Goal: Book appointment/travel/reservation

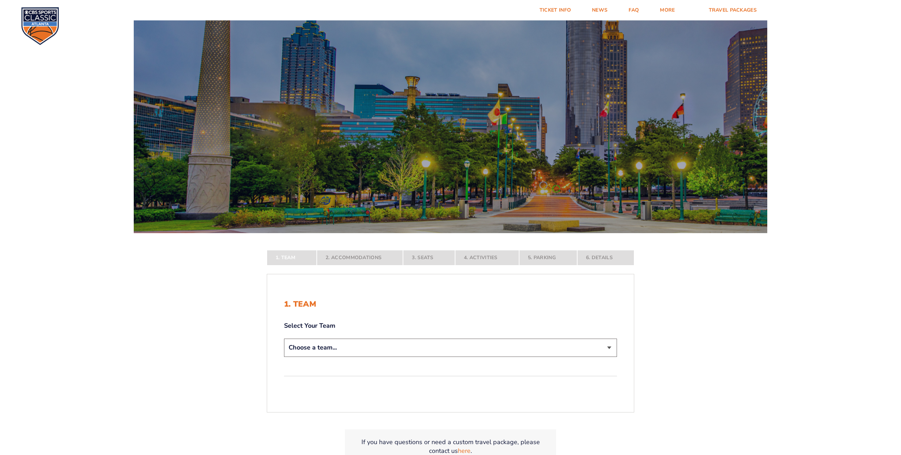
click at [608, 347] on select "Choose a team... [US_STATE] Wildcats [US_STATE] State Buckeyes [US_STATE] Tar H…" at bounding box center [450, 348] width 333 height 18
select select "12956"
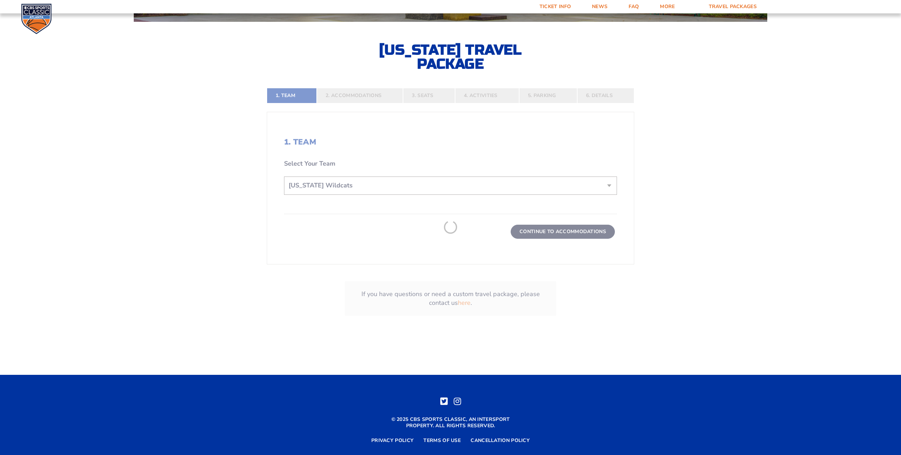
scroll to position [213, 0]
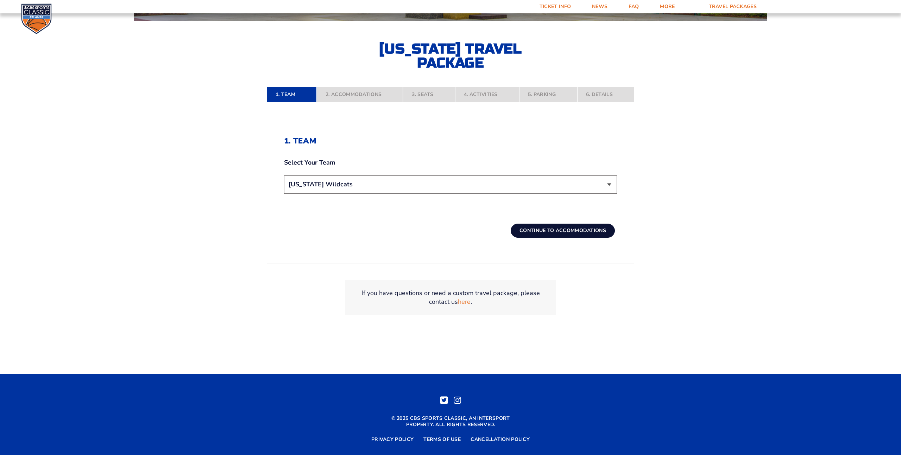
click at [533, 235] on button "Continue To Accommodations" at bounding box center [563, 231] width 104 height 14
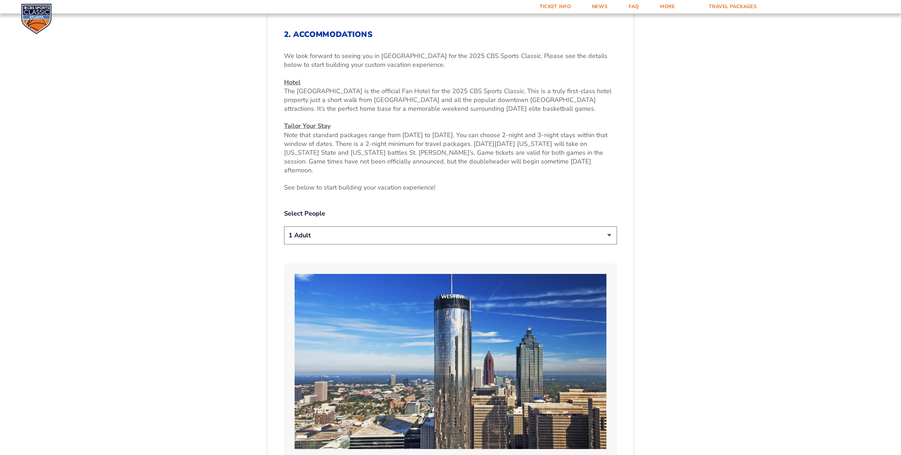
scroll to position [322, 0]
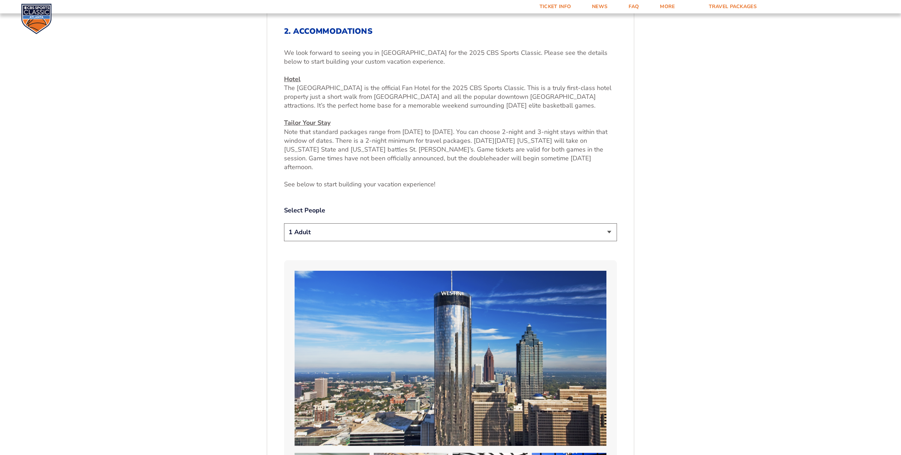
click at [609, 224] on select "1 Adult 2 Adults 3 Adults 4 Adults 2 Adults + 1 Child 2 Adults + 2 Children 2 A…" at bounding box center [450, 233] width 333 height 18
select select "2 Adults"
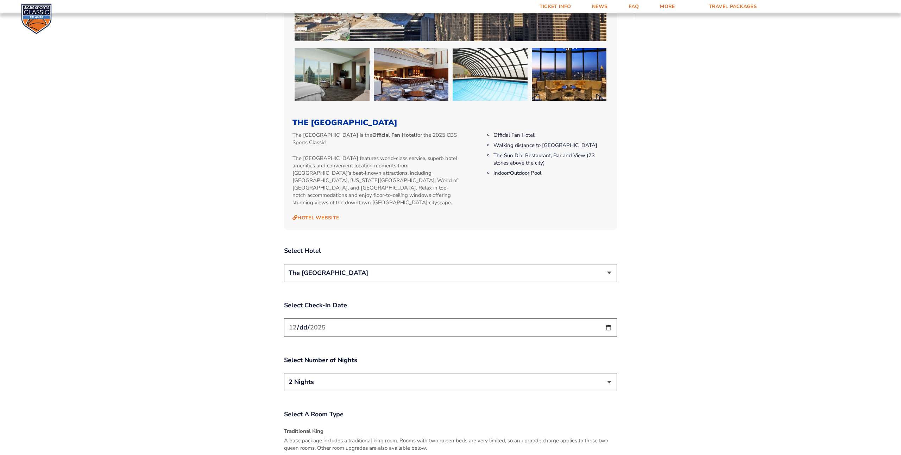
scroll to position [728, 0]
click at [609, 264] on select "The [GEOGRAPHIC_DATA]" at bounding box center [450, 273] width 333 height 18
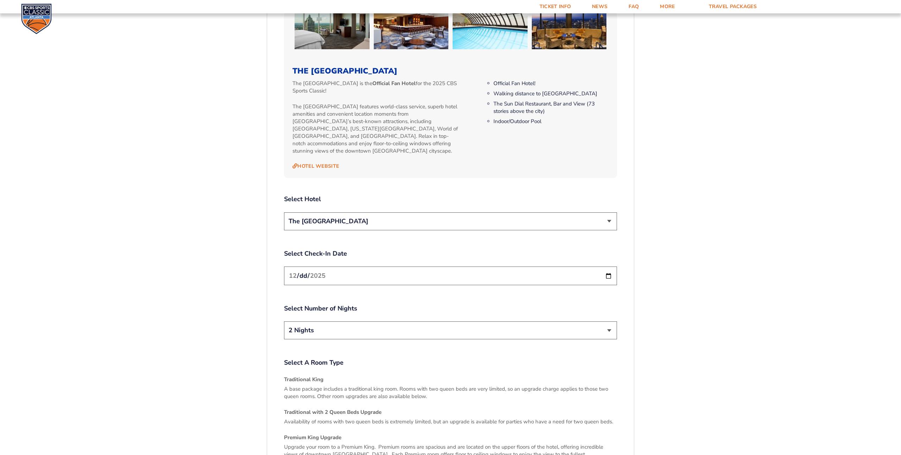
scroll to position [784, 0]
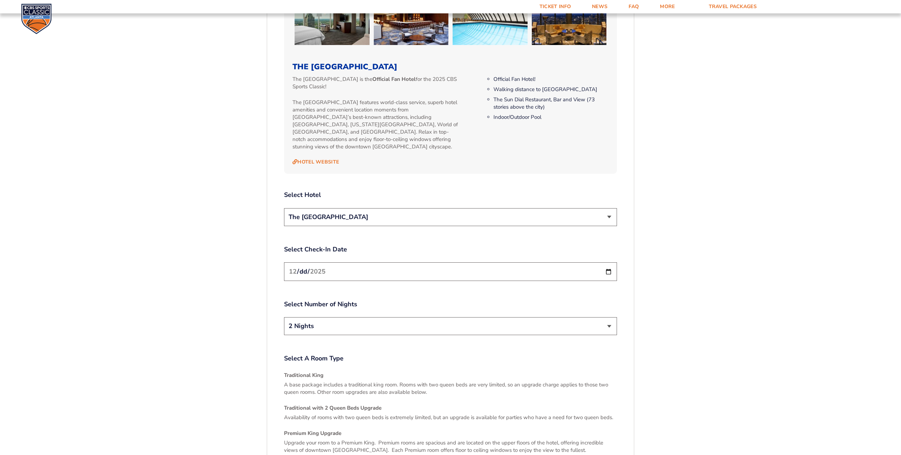
click at [508, 263] on input "[DATE]" at bounding box center [450, 272] width 333 height 19
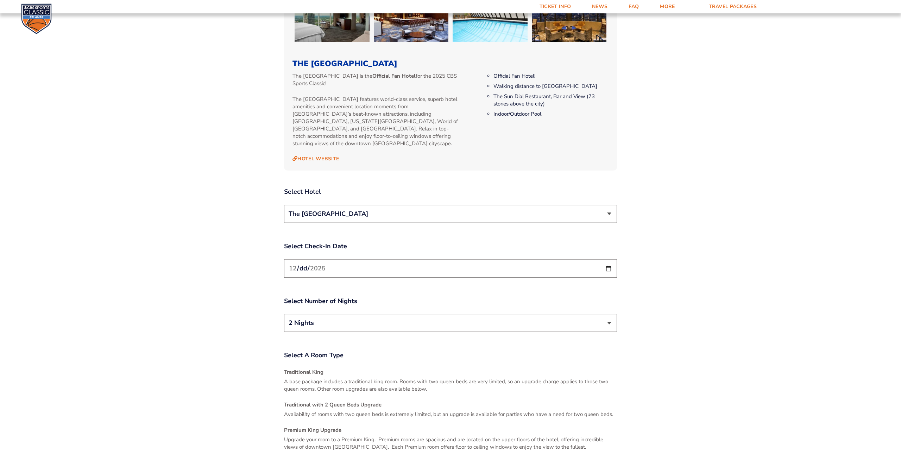
scroll to position [787, 0]
click at [611, 314] on select "2 Nights 3 Nights" at bounding box center [450, 323] width 333 height 18
click at [305, 259] on input "[DATE]" at bounding box center [450, 268] width 333 height 19
type input "[DATE]"
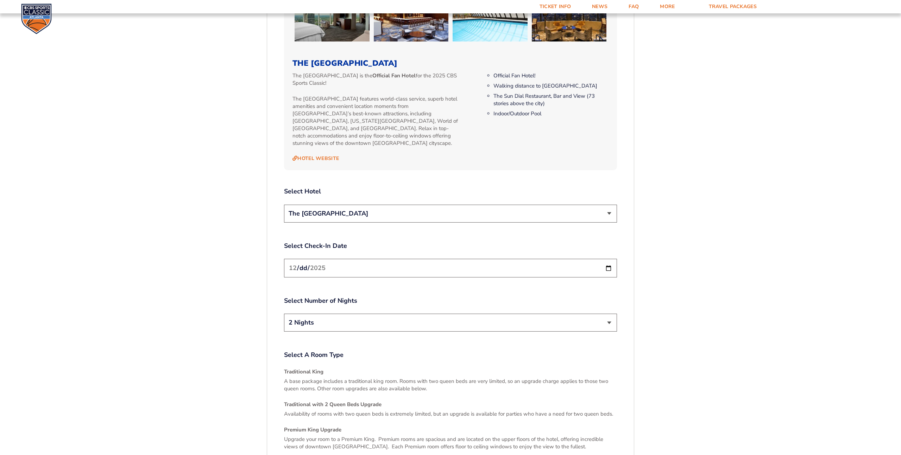
click at [609, 314] on select "2 Nights 3 Nights" at bounding box center [450, 323] width 333 height 18
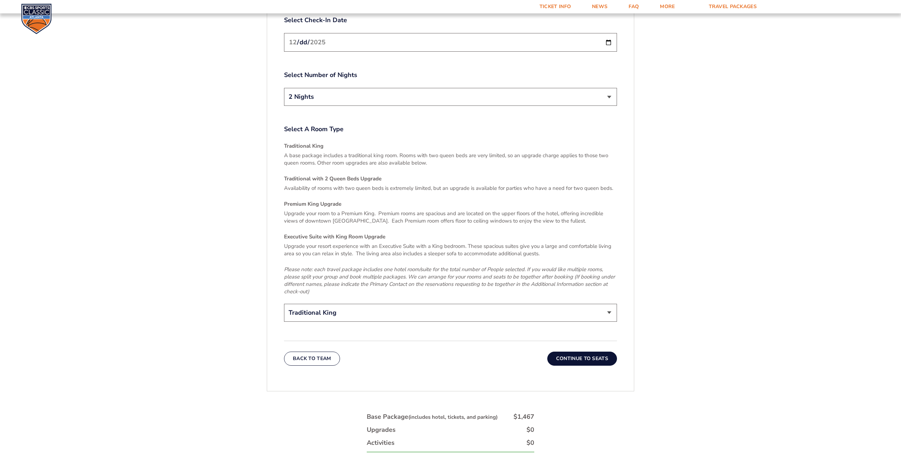
scroll to position [1034, 0]
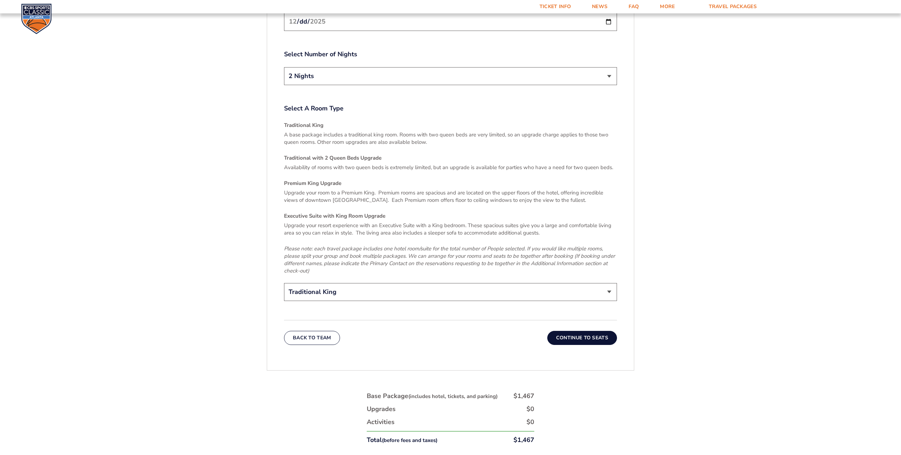
click at [610, 283] on select "Traditional King Traditional with 2 Queen Beds Upgrade (+$45 per night) Premium…" at bounding box center [450, 292] width 333 height 18
select select "Traditional with 2 Queen Beds Upgrade"
click at [580, 331] on button "Continue To Seats" at bounding box center [582, 338] width 70 height 14
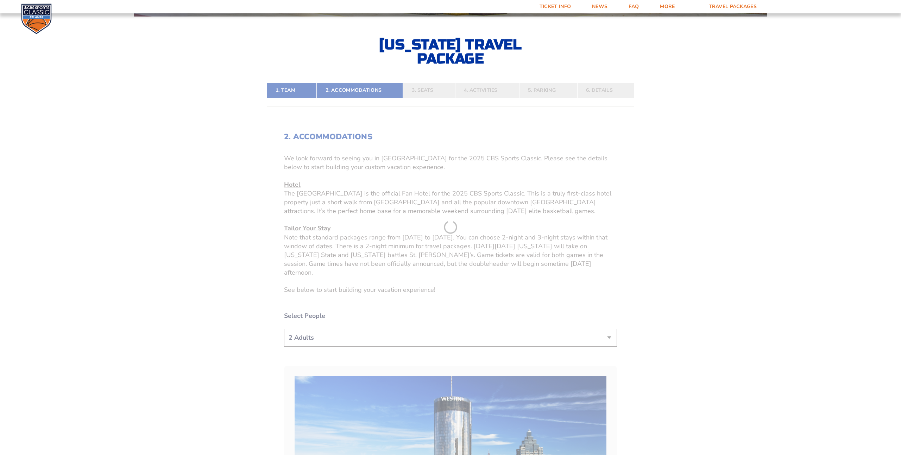
scroll to position [215, 0]
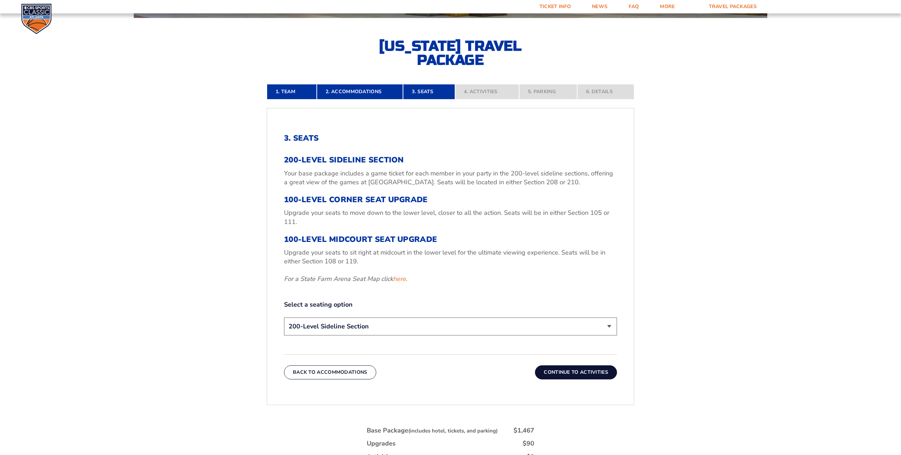
click at [610, 327] on select "200-Level Sideline Section 100-Level Corner Seat Upgrade (+$120 per person) 100…" at bounding box center [450, 327] width 333 height 18
select select "100-Level Midcourt Seat Upgrade"
click at [580, 372] on button "Continue To Activities" at bounding box center [576, 373] width 82 height 14
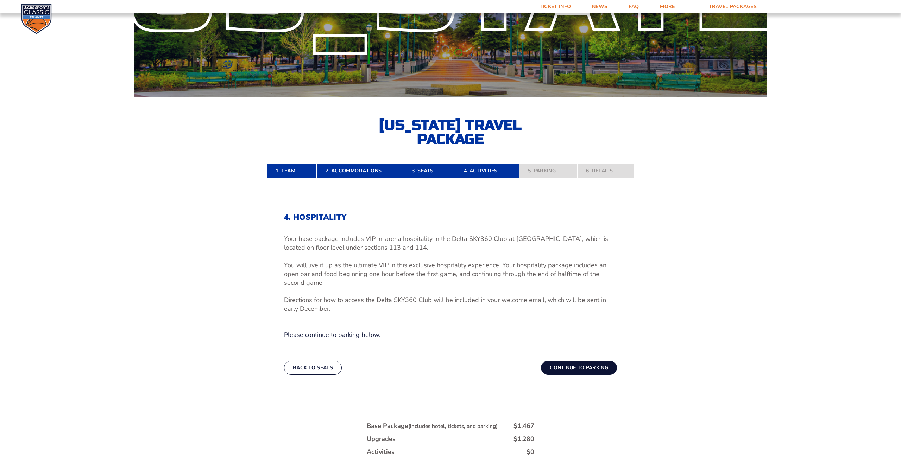
scroll to position [135, 0]
